Goal: Task Accomplishment & Management: Complete application form

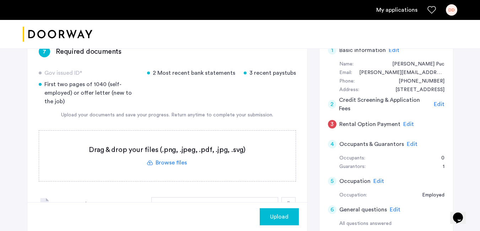
scroll to position [71, 0]
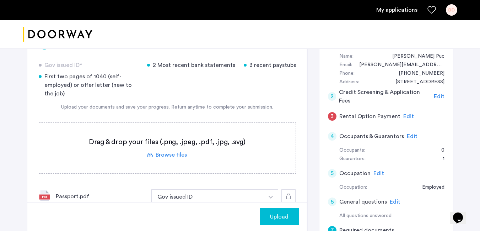
click at [168, 154] on label at bounding box center [167, 148] width 257 height 50
click at [0, 0] on input "file" at bounding box center [0, 0] width 0 height 0
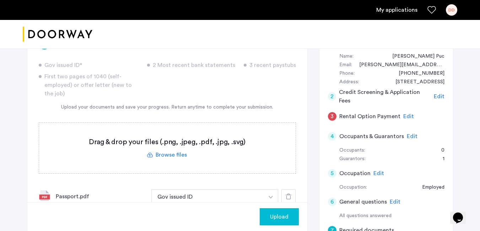
click at [278, 218] on span "Upload" at bounding box center [279, 216] width 18 height 9
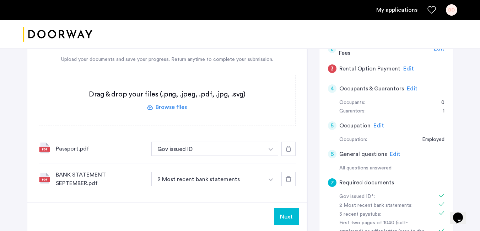
scroll to position [107, 0]
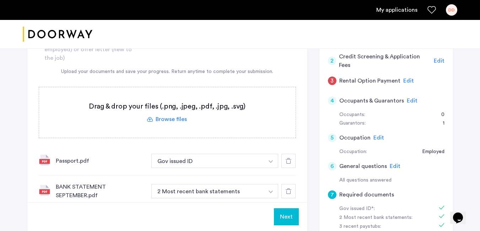
click at [281, 216] on button "Next" at bounding box center [286, 216] width 25 height 17
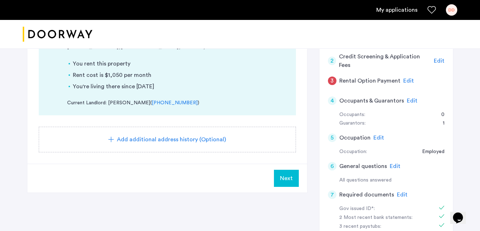
click at [285, 177] on span "Next" at bounding box center [286, 178] width 13 height 9
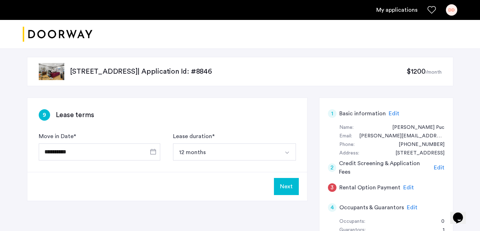
click at [280, 146] on button "Select option" at bounding box center [287, 151] width 17 height 17
click at [281, 149] on button "Select option" at bounding box center [287, 151] width 17 height 17
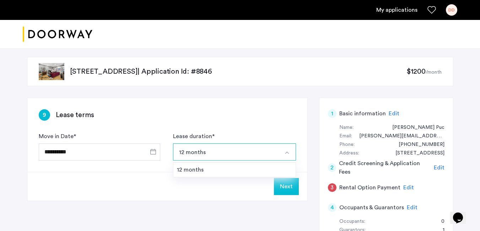
click at [290, 186] on button "Next" at bounding box center [286, 186] width 25 height 17
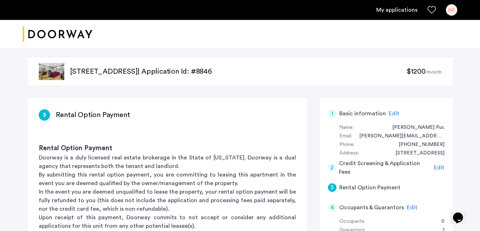
scroll to position [71, 0]
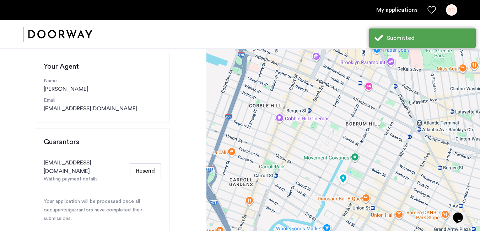
scroll to position [107, 0]
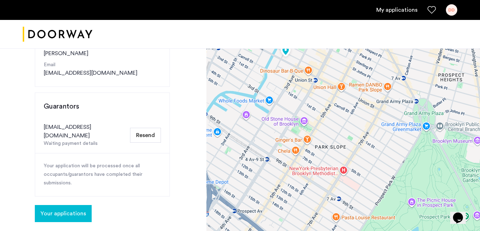
drag, startPoint x: 346, startPoint y: 157, endPoint x: 282, endPoint y: 57, distance: 119.7
click at [282, 58] on div at bounding box center [344, 152] width 274 height 427
click at [282, 57] on div at bounding box center [344, 152] width 274 height 427
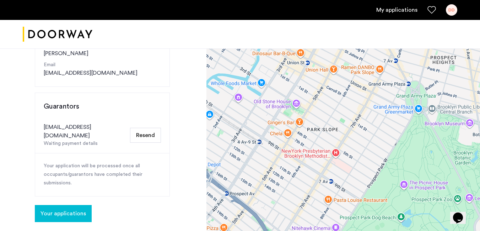
drag, startPoint x: 287, startPoint y: 47, endPoint x: 296, endPoint y: 42, distance: 10.7
click at [291, 44] on div at bounding box center [240, 34] width 480 height 29
click at [333, 22] on header "My applications DD" at bounding box center [240, 24] width 480 height 49
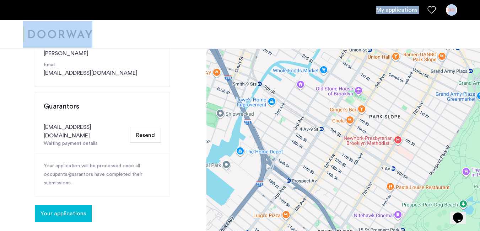
drag, startPoint x: 263, startPoint y: 155, endPoint x: 321, endPoint y: 176, distance: 62.0
click at [323, 169] on div at bounding box center [344, 152] width 274 height 427
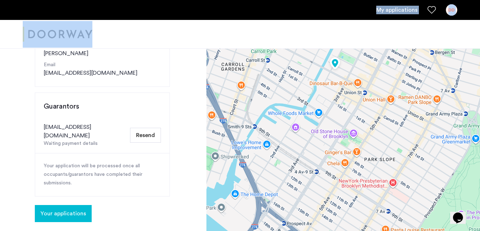
drag, startPoint x: 321, startPoint y: 176, endPoint x: 311, endPoint y: 205, distance: 30.7
click at [311, 205] on div at bounding box center [344, 152] width 274 height 427
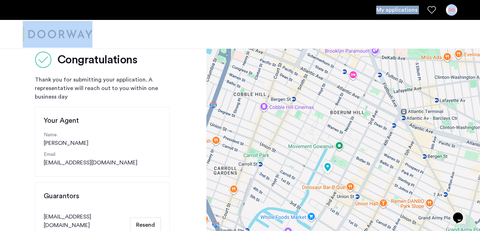
scroll to position [0, 0]
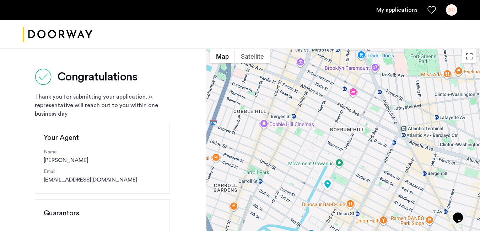
click at [103, 115] on div "Thank you for submitting your application. A representative will reach out to y…" at bounding box center [102, 105] width 135 height 26
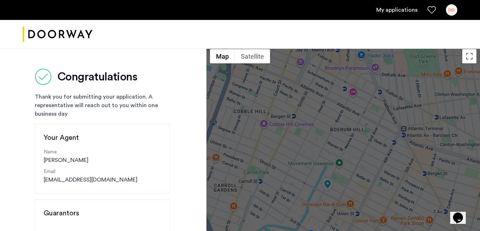
scroll to position [36, 0]
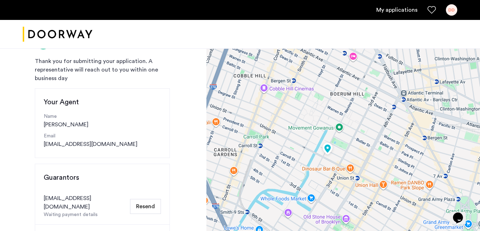
click at [328, 147] on img at bounding box center [328, 148] width 16 height 17
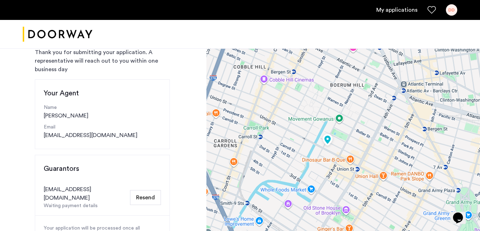
scroll to position [71, 0]
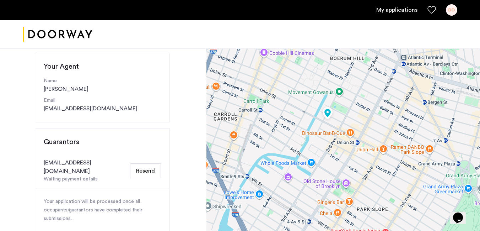
click at [393, 9] on link "My applications" at bounding box center [396, 10] width 41 height 9
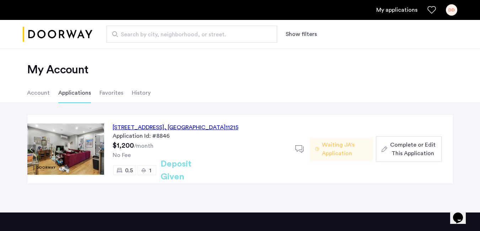
click at [74, 147] on img at bounding box center [65, 148] width 77 height 51
click at [97, 150] on button "Next apartment" at bounding box center [99, 149] width 9 height 9
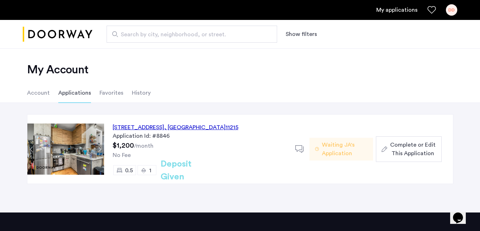
click at [97, 150] on button "Next apartment" at bounding box center [99, 149] width 9 height 9
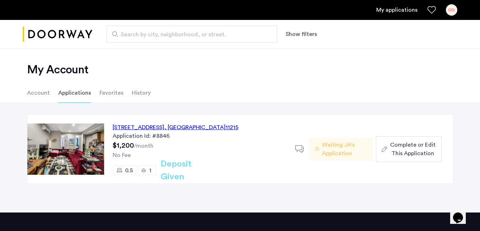
click at [97, 150] on button "Next apartment" at bounding box center [99, 149] width 9 height 9
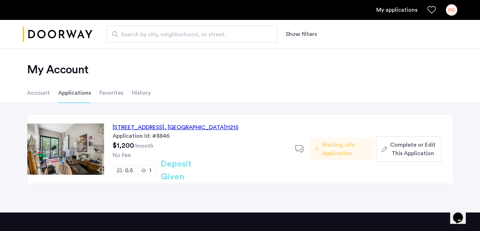
click at [97, 150] on button "Next apartment" at bounding box center [99, 149] width 9 height 9
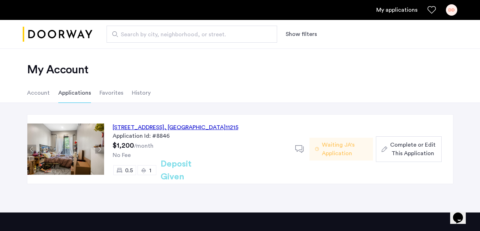
click at [97, 150] on button "Next apartment" at bounding box center [99, 149] width 9 height 9
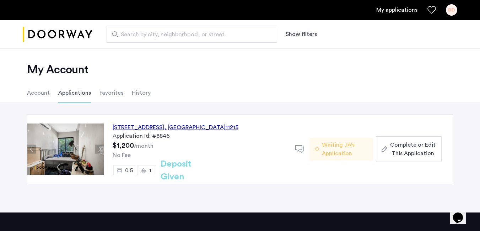
click at [97, 150] on button "Next apartment" at bounding box center [99, 149] width 9 height 9
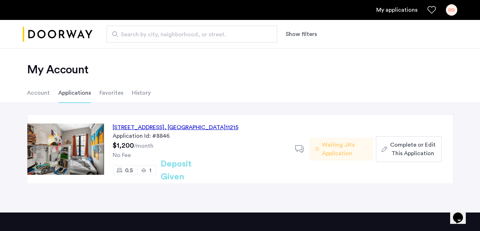
click at [97, 150] on button "Next apartment" at bounding box center [99, 149] width 9 height 9
